Goal: Task Accomplishment & Management: Complete application form

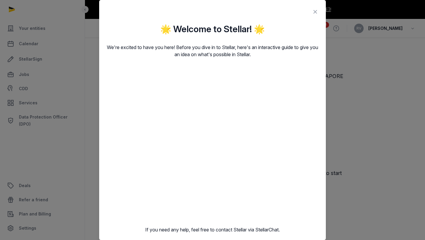
click at [314, 12] on icon at bounding box center [315, 11] width 7 height 9
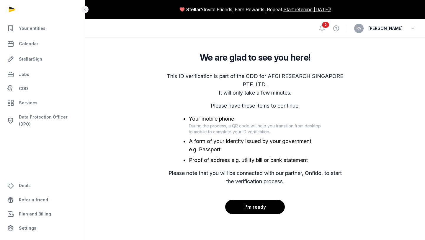
click at [369, 82] on div "We are glad to see you here! This ID verification is part of the CDD for AFGI R…" at bounding box center [254, 133] width 321 height 162
click at [251, 207] on button "I'm ready" at bounding box center [255, 206] width 60 height 15
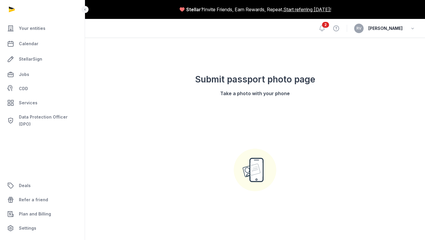
scroll to position [58, 0]
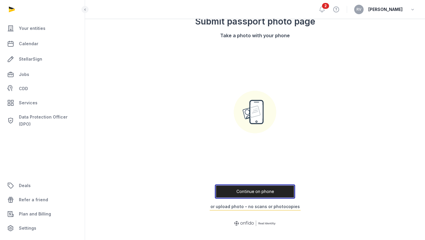
click at [251, 190] on button "Continue on phone" at bounding box center [255, 191] width 80 height 14
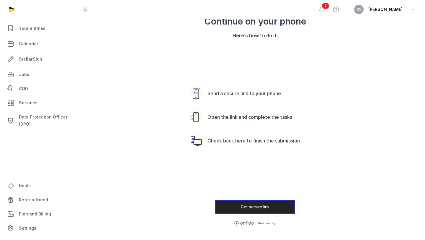
click at [255, 207] on button "Get secure link" at bounding box center [255, 206] width 80 height 14
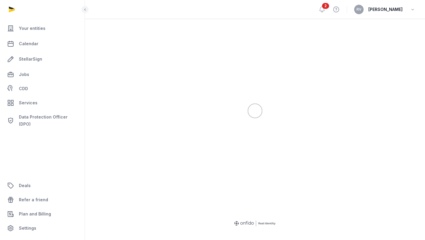
scroll to position [54, 0]
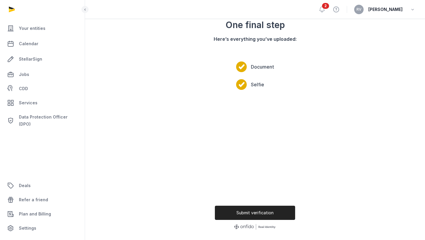
click at [327, 123] on div "One final step Here’s everything you’ve uploaded: Document Selfie" at bounding box center [254, 106] width 151 height 194
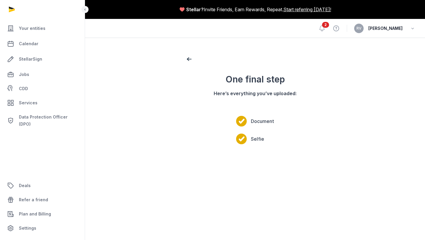
scroll to position [58, 0]
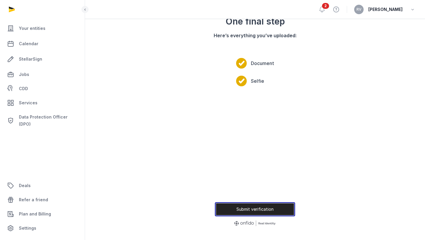
click at [249, 210] on button "Submit verification" at bounding box center [255, 209] width 80 height 14
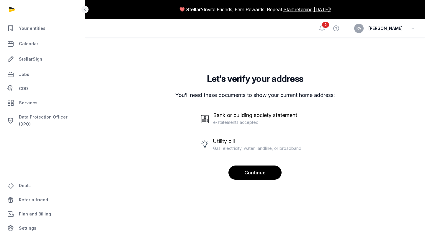
scroll to position [0, 0]
click at [256, 176] on button "Continue" at bounding box center [254, 172] width 53 height 15
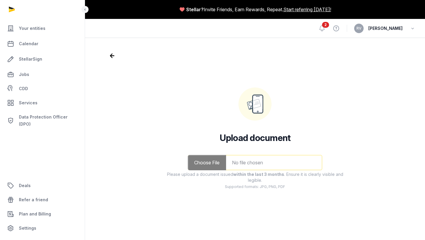
click at [241, 160] on input "file" at bounding box center [255, 162] width 135 height 15
type input "**********"
click at [259, 230] on button "Submit" at bounding box center [255, 229] width 60 height 15
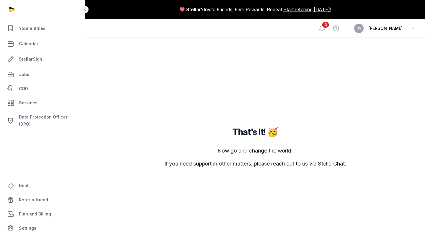
click at [385, 29] on span "[PERSON_NAME]" at bounding box center [385, 28] width 34 height 7
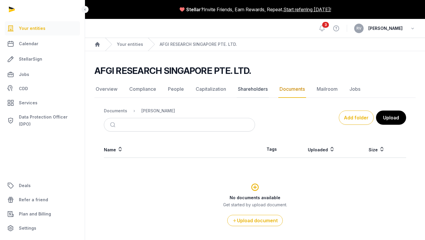
click at [251, 94] on link "Shareholders" at bounding box center [253, 89] width 32 height 17
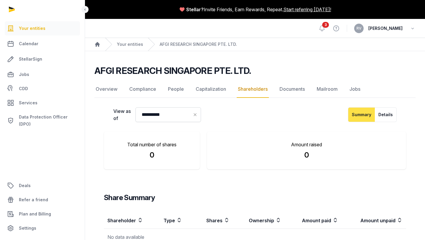
scroll to position [35, 0]
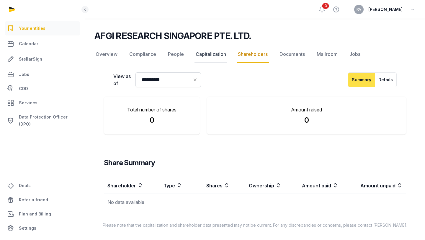
click at [208, 52] on link "Capitalization" at bounding box center [210, 54] width 33 height 17
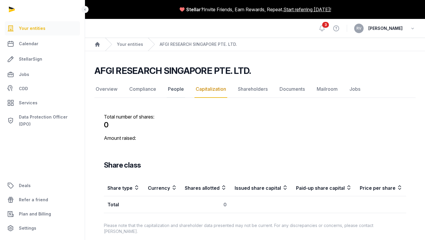
click at [175, 89] on link "People" at bounding box center [176, 89] width 18 height 17
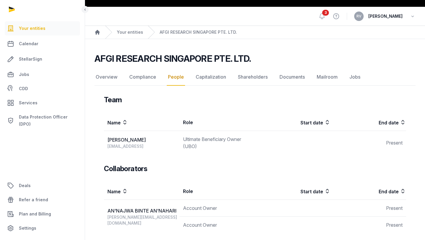
scroll to position [11, 0]
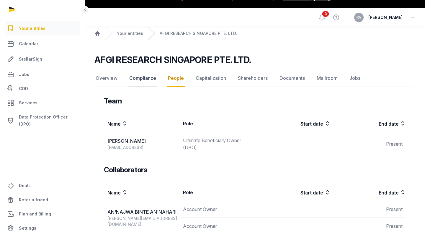
click at [145, 81] on link "Compliance" at bounding box center [142, 78] width 29 height 17
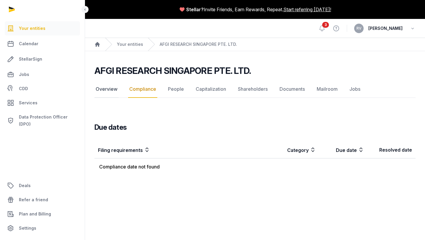
click at [107, 86] on link "Overview" at bounding box center [106, 89] width 24 height 17
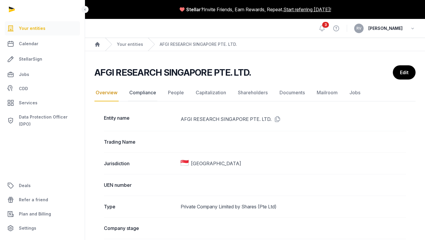
click at [139, 92] on link "Compliance" at bounding box center [142, 92] width 29 height 17
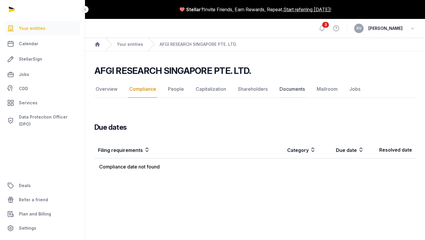
click at [291, 93] on link "Documents" at bounding box center [292, 89] width 28 height 17
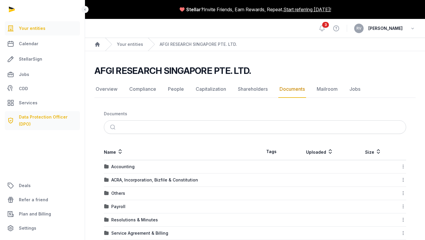
click at [55, 122] on link "Data Protection Officer (DPO)" at bounding box center [42, 120] width 75 height 19
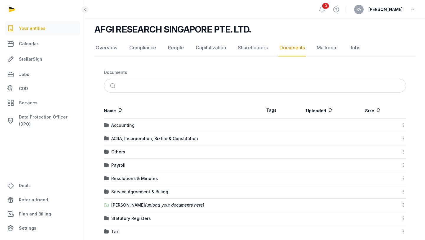
scroll to position [51, 0]
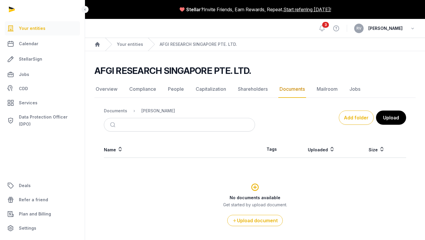
scroll to position [22, 0]
